Goal: Information Seeking & Learning: Learn about a topic

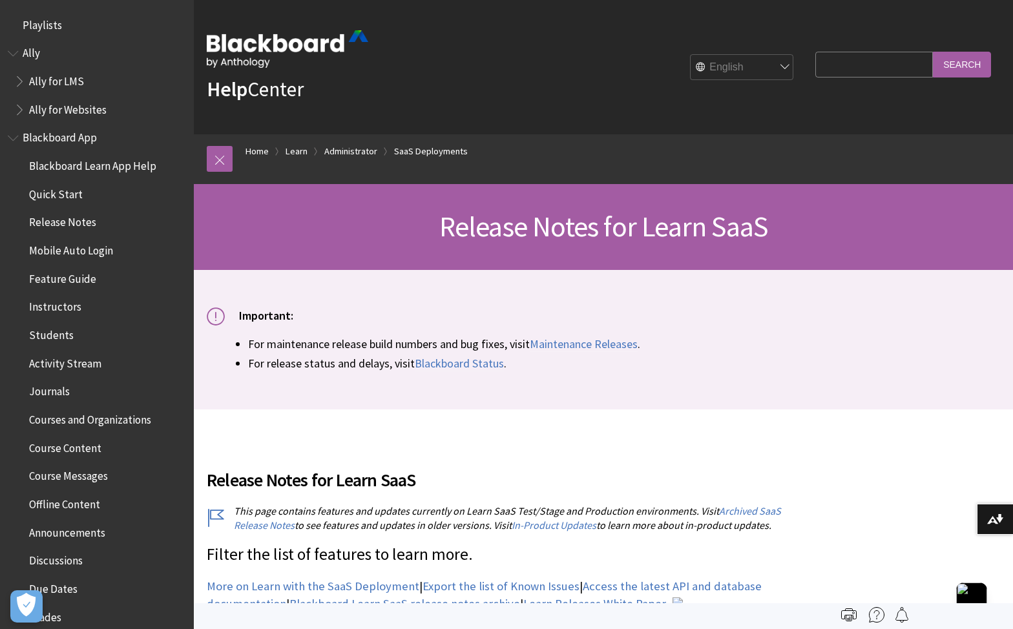
scroll to position [1413, 0]
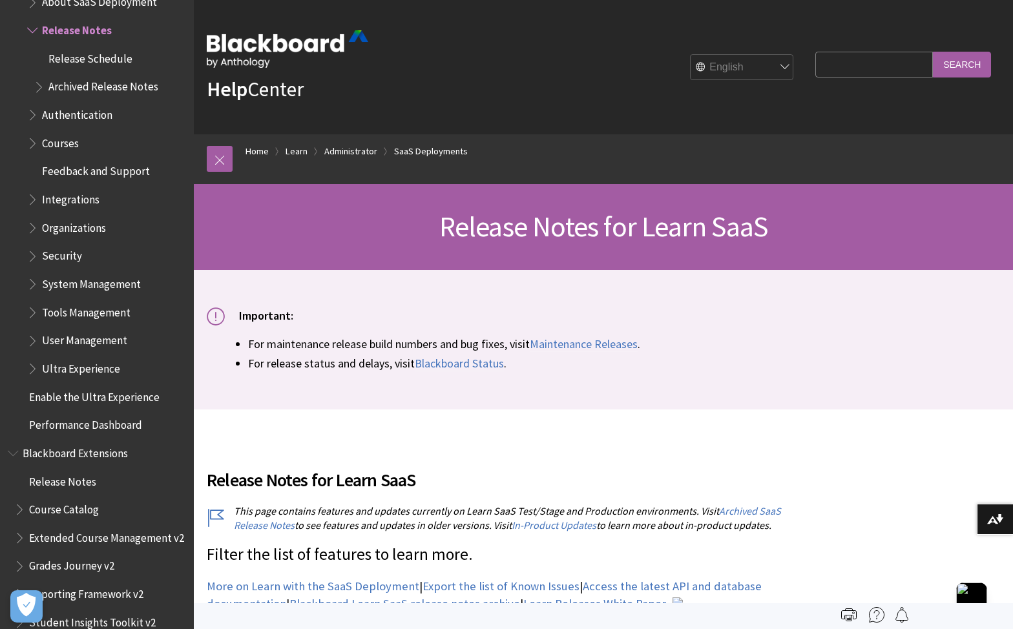
click at [850, 62] on input "Search Query" at bounding box center [874, 64] width 118 height 25
type input "xapi"
click at [933, 52] on input "Search" at bounding box center [962, 64] width 58 height 25
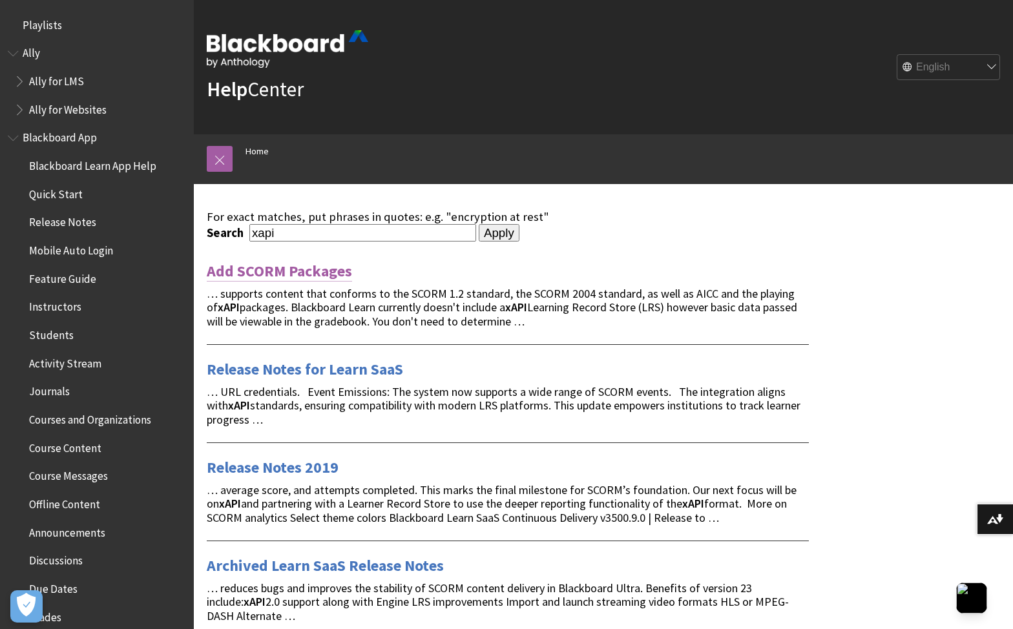
click at [300, 269] on link "Add SCORM Packages" at bounding box center [279, 271] width 145 height 21
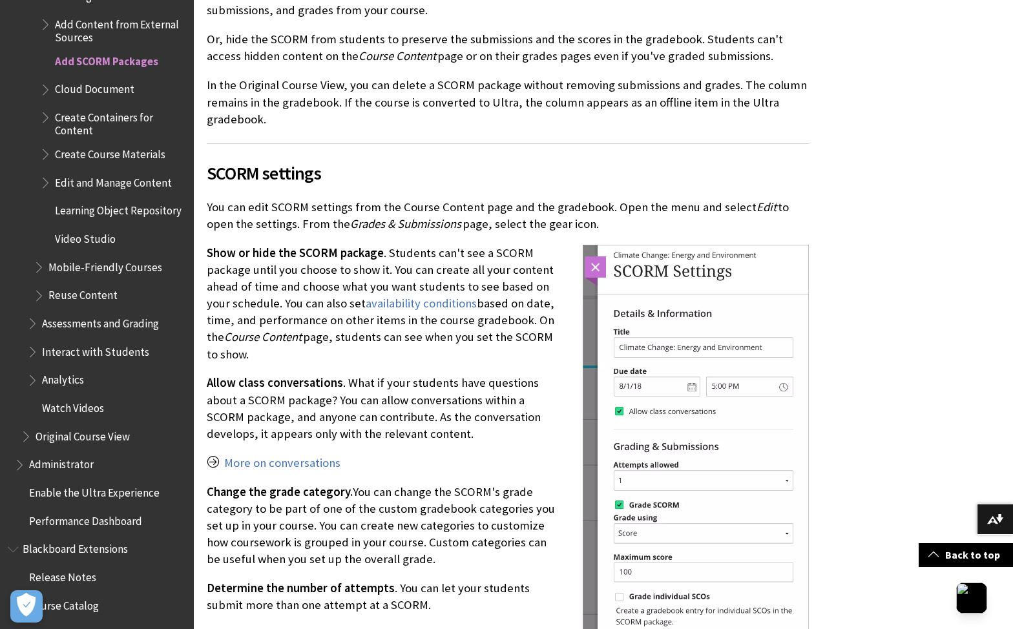
scroll to position [614, 0]
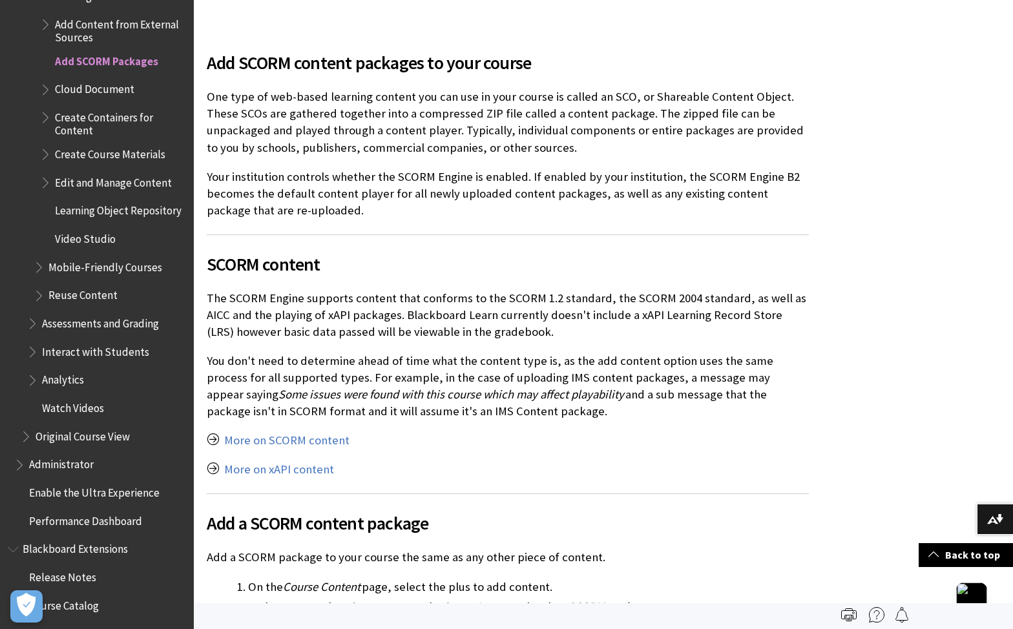
click at [213, 298] on p "The SCORM Engine supports content that conforms to the SCORM 1.2 standard, the …" at bounding box center [508, 315] width 602 height 51
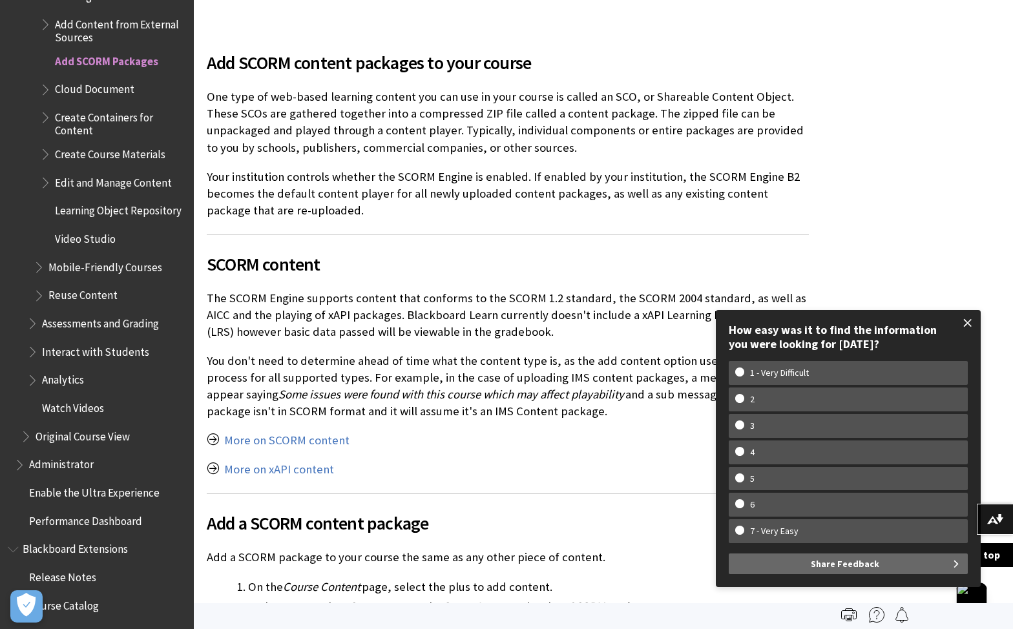
click at [967, 320] on span at bounding box center [967, 322] width 27 height 27
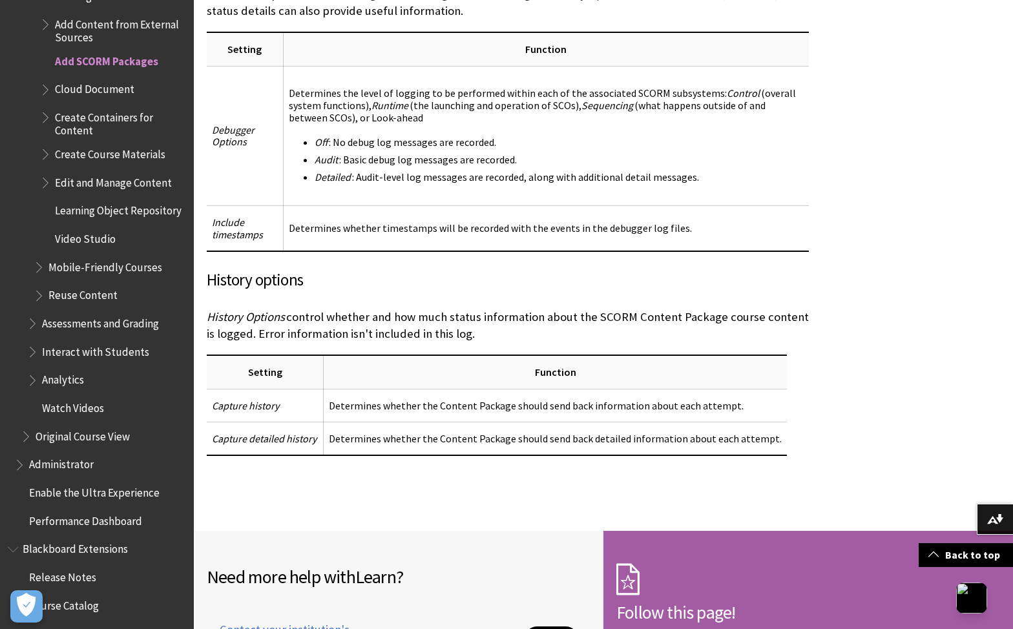
scroll to position [10822, 0]
